Goal: Find specific page/section: Find specific page/section

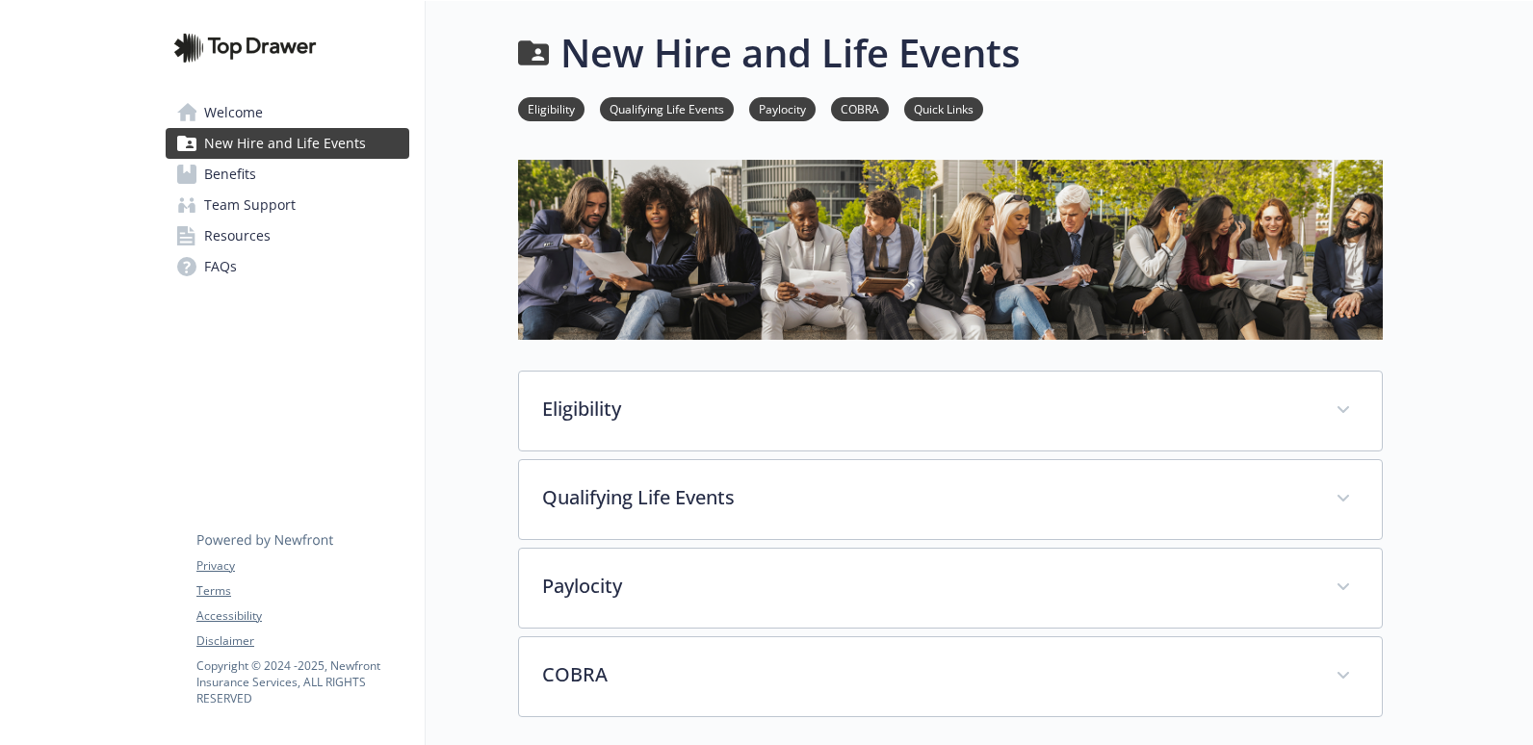
scroll to position [289, 0]
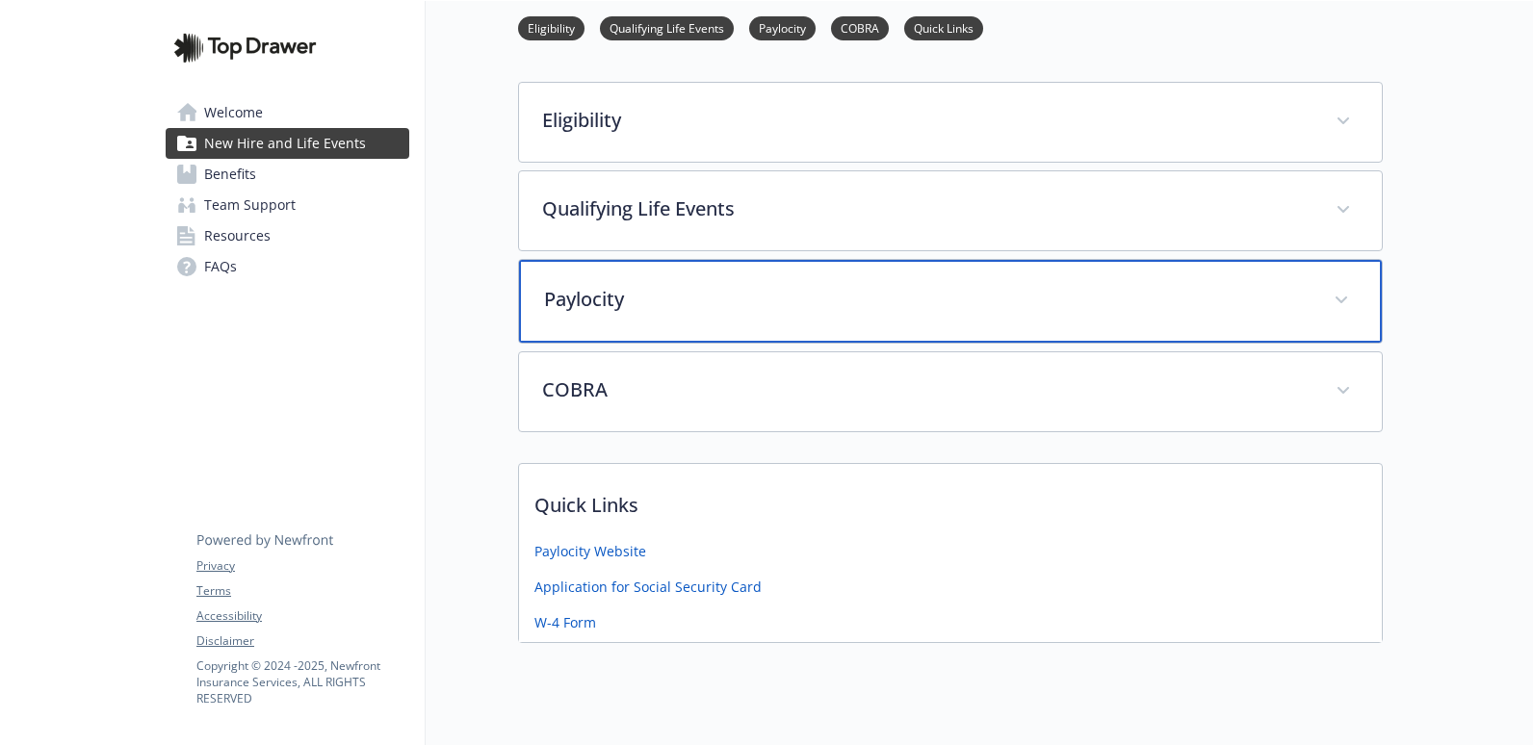
click at [600, 302] on p "Paylocity" at bounding box center [927, 299] width 766 height 29
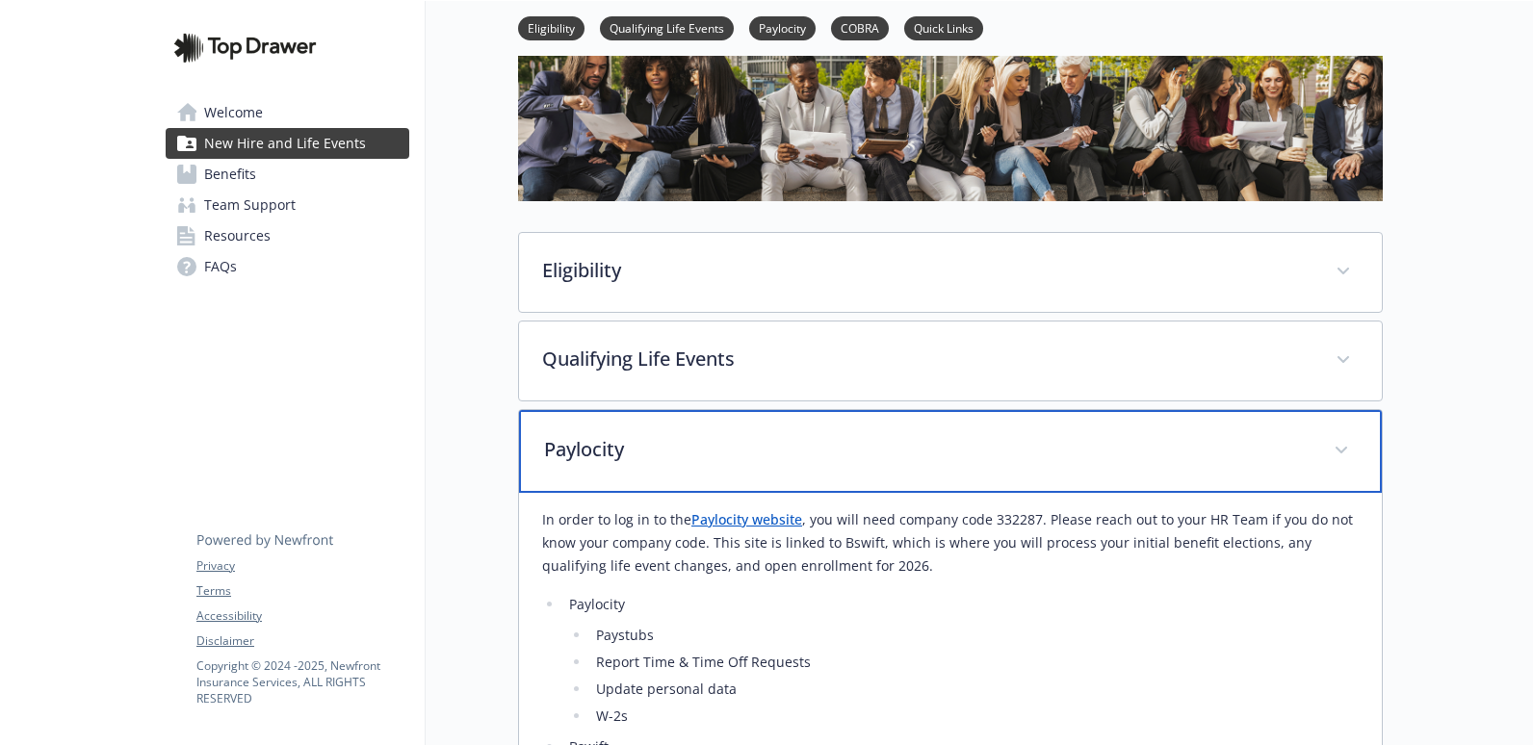
scroll to position [96, 0]
